Goal: Information Seeking & Learning: Learn about a topic

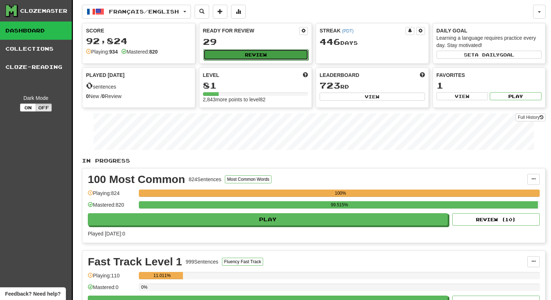
click at [219, 55] on button "Review" at bounding box center [255, 54] width 105 height 11
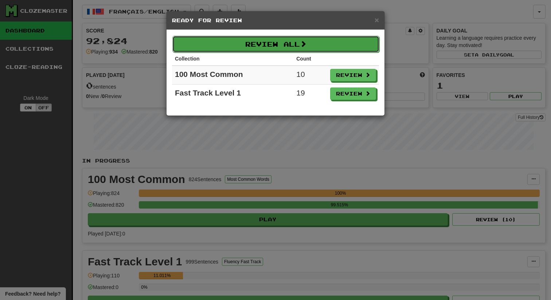
click at [259, 43] on button "Review All" at bounding box center [275, 44] width 207 height 17
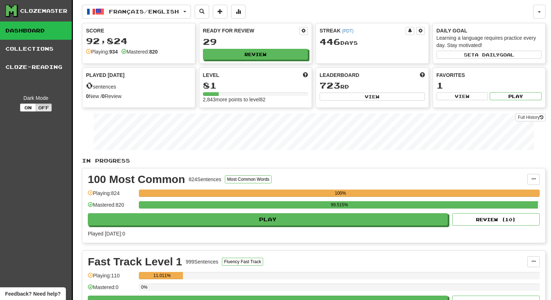
select select "**"
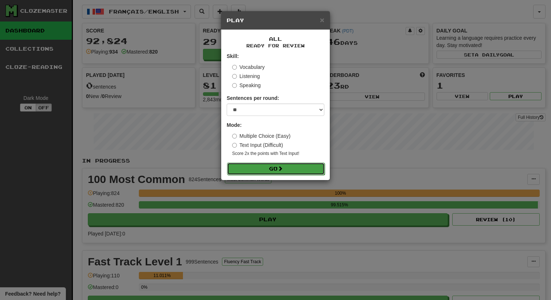
click at [280, 171] on span at bounding box center [280, 168] width 5 height 5
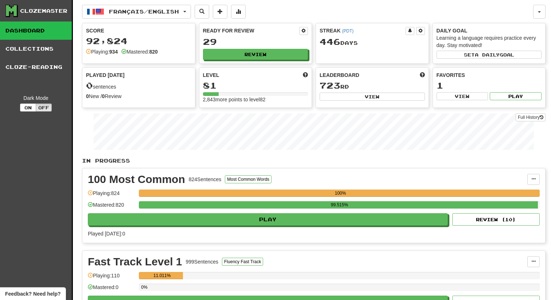
click at [265, 48] on div "Ready for Review 29 Review" at bounding box center [255, 43] width 113 height 40
click at [264, 53] on button "Review" at bounding box center [255, 54] width 105 height 11
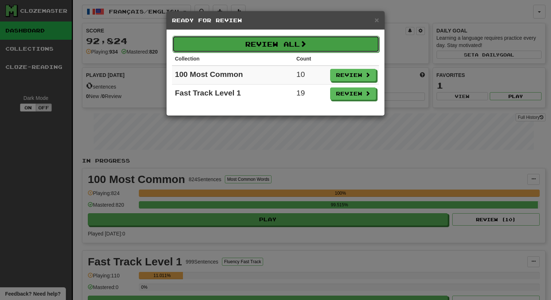
click at [307, 46] on span at bounding box center [303, 43] width 7 height 7
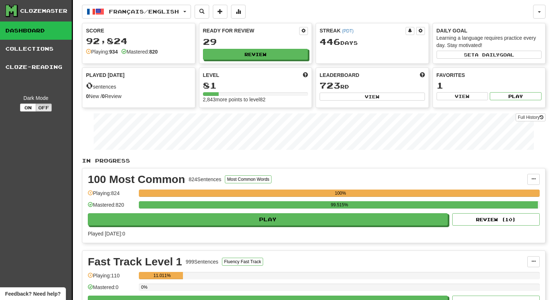
select select "**"
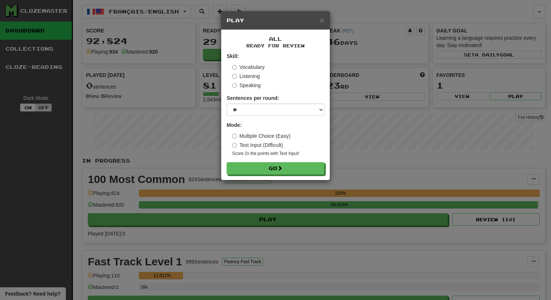
click at [263, 137] on label "Multiple Choice (Easy)" at bounding box center [261, 135] width 58 height 7
click at [262, 166] on button "Go" at bounding box center [276, 169] width 98 height 12
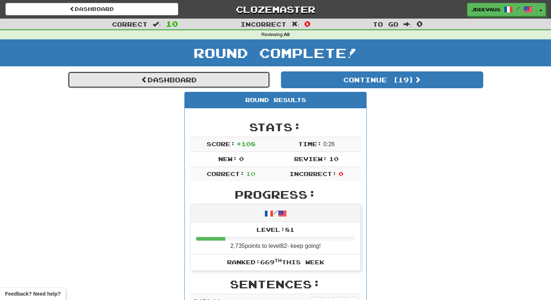
click at [229, 81] on link "Dashboard" at bounding box center [169, 79] width 202 height 17
